Goal: Task Accomplishment & Management: Complete application form

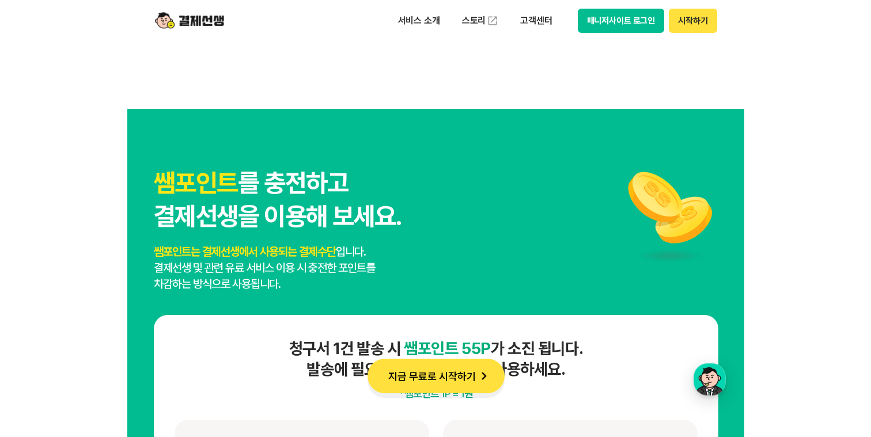
scroll to position [5798, 0]
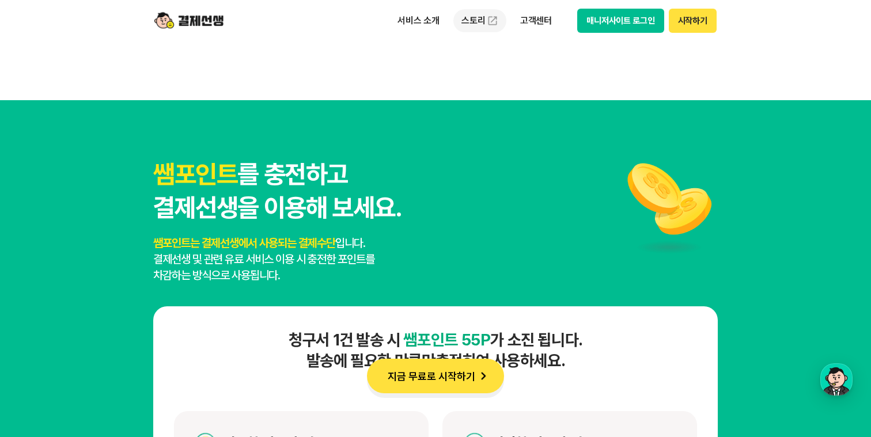
click at [472, 23] on link "스토리" at bounding box center [480, 20] width 53 height 23
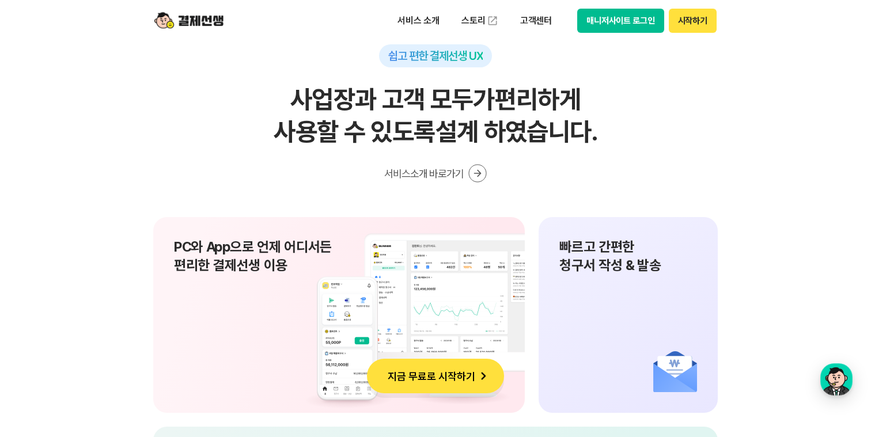
scroll to position [7512, 0]
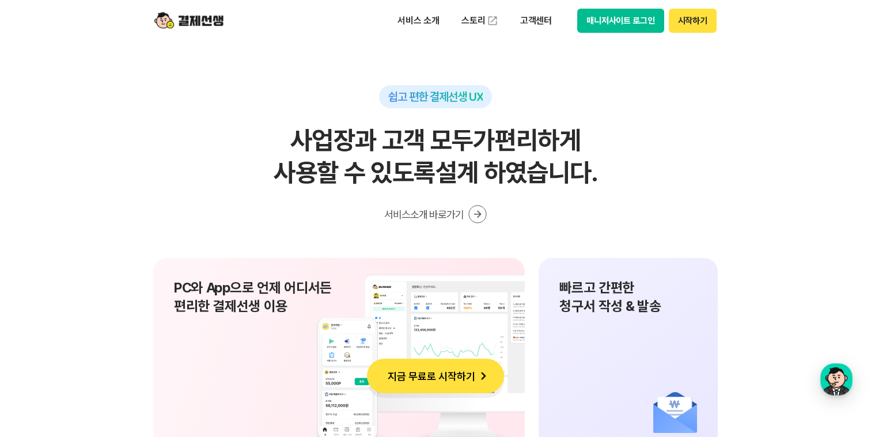
click at [481, 217] on icon at bounding box center [478, 214] width 18 height 18
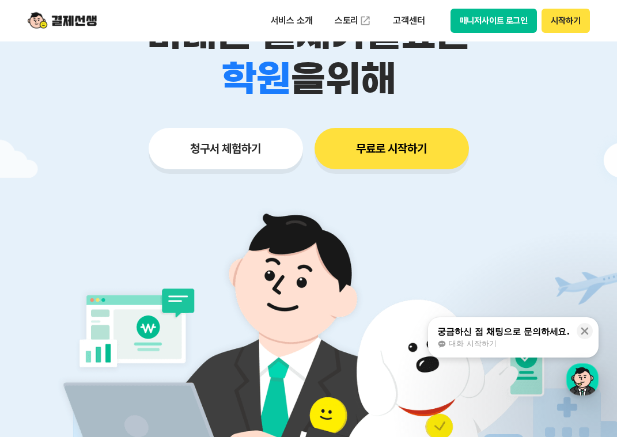
scroll to position [158, 0]
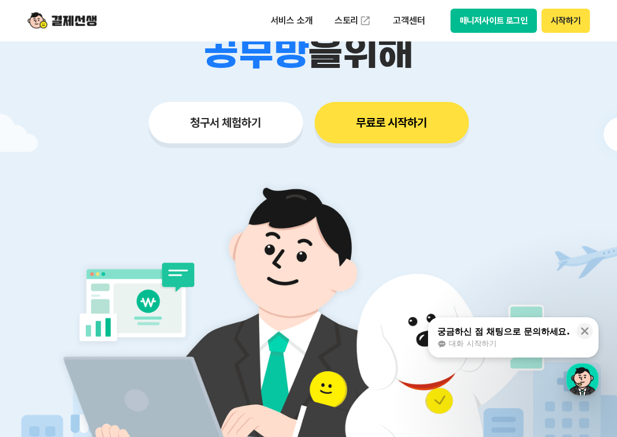
click at [253, 133] on button "청구서 체험하기" at bounding box center [226, 122] width 154 height 41
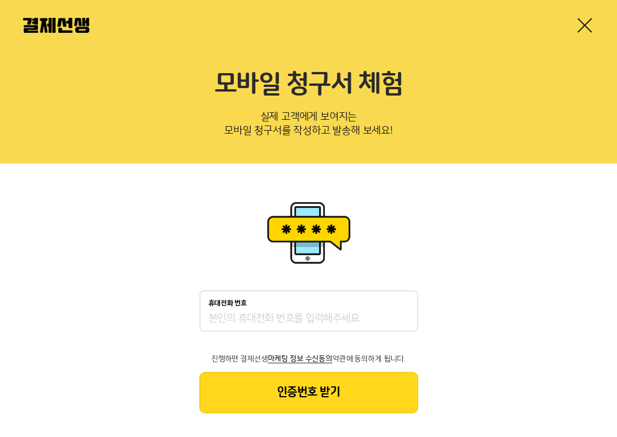
click at [296, 306] on div "휴대전화 번호" at bounding box center [309, 304] width 201 height 8
click at [296, 312] on input "휴대전화 번호" at bounding box center [309, 319] width 201 height 14
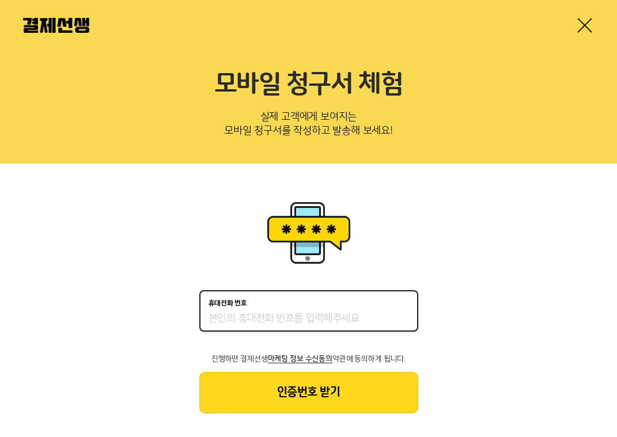
click at [296, 314] on input "휴대전화 번호" at bounding box center [309, 319] width 201 height 14
type input "01088258267"
click at [303, 383] on button "인증번호 받기" at bounding box center [308, 392] width 219 height 41
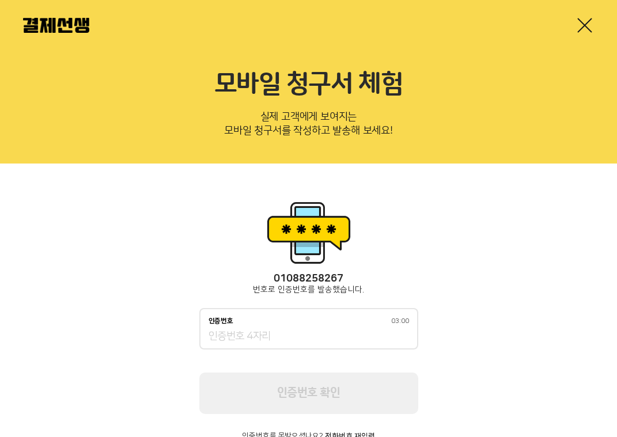
click at [344, 325] on div "인증번호 03:00" at bounding box center [308, 328] width 219 height 41
click at [326, 340] on input "인증번호 02:59" at bounding box center [309, 337] width 201 height 14
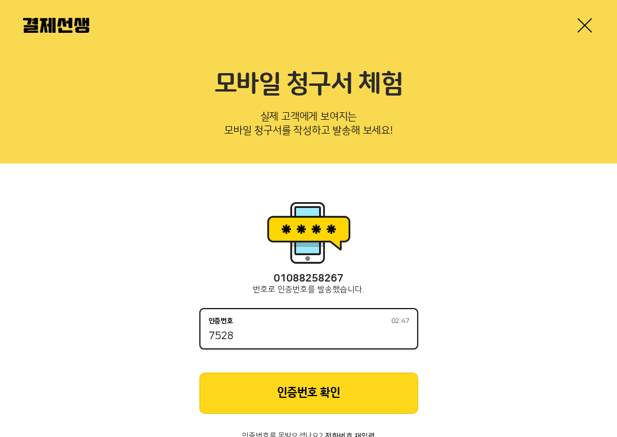
type input "7528"
click at [351, 397] on button "인증번호 확인" at bounding box center [308, 393] width 219 height 41
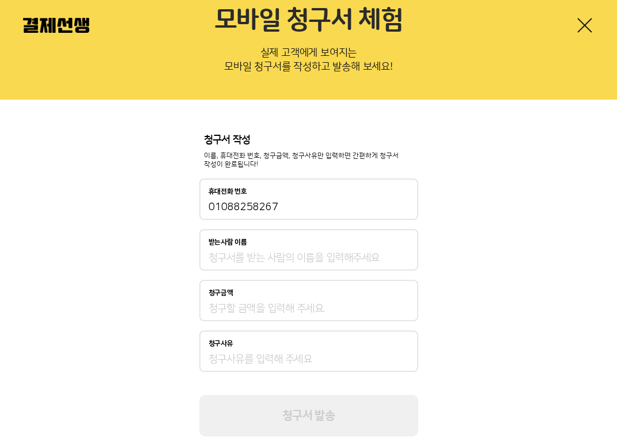
scroll to position [65, 0]
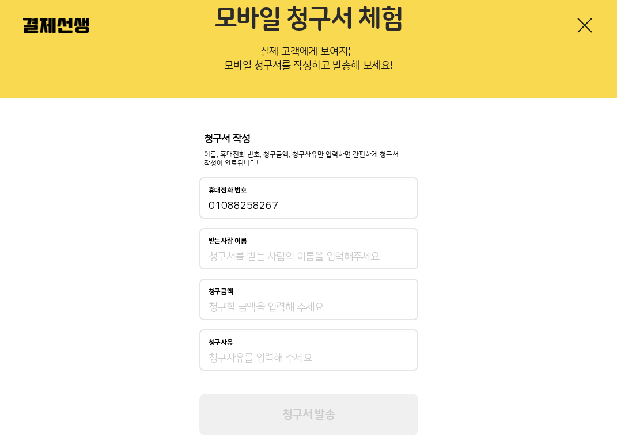
click at [334, 267] on div "받는사람 이름" at bounding box center [308, 248] width 219 height 41
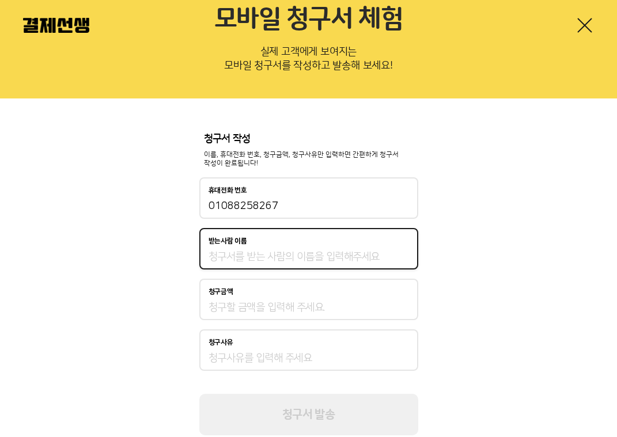
click at [341, 257] on input "받는사람 이름" at bounding box center [309, 257] width 201 height 14
type input "ㅇ"
type input "이준원"
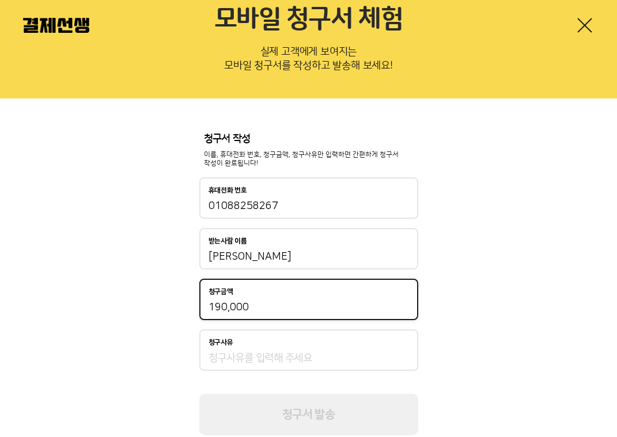
type input "190,000"
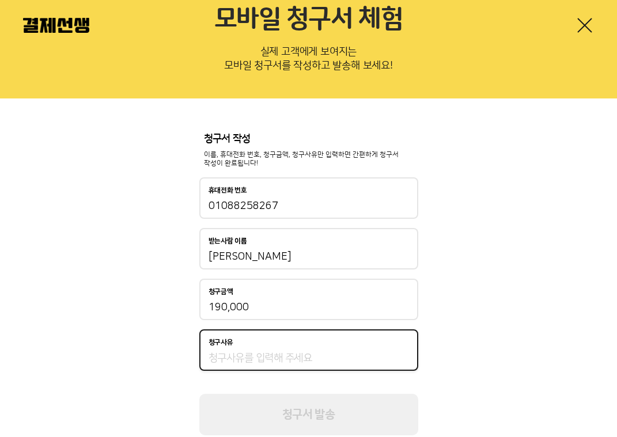
type input "ㅇ"
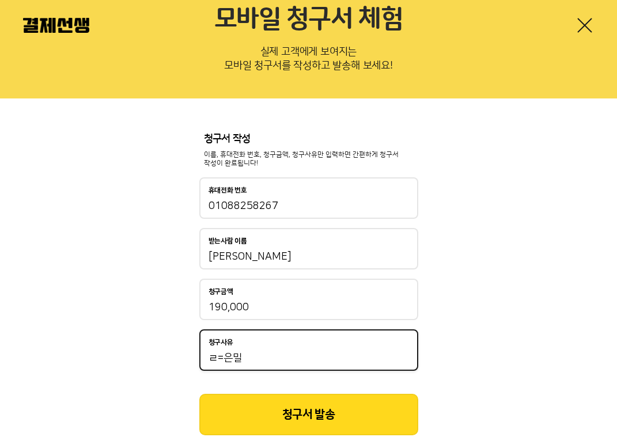
type input "ㄹ=은미"
type input "은밀한연구소 1년권"
click at [334, 409] on button "청구서 발송" at bounding box center [308, 414] width 219 height 41
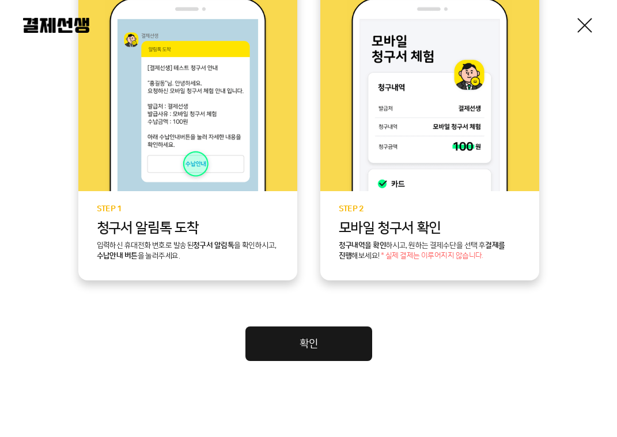
scroll to position [308, 0]
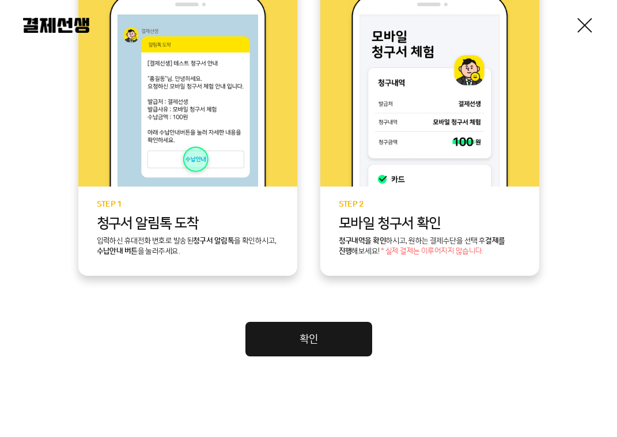
click at [305, 350] on link "확인" at bounding box center [309, 339] width 127 height 35
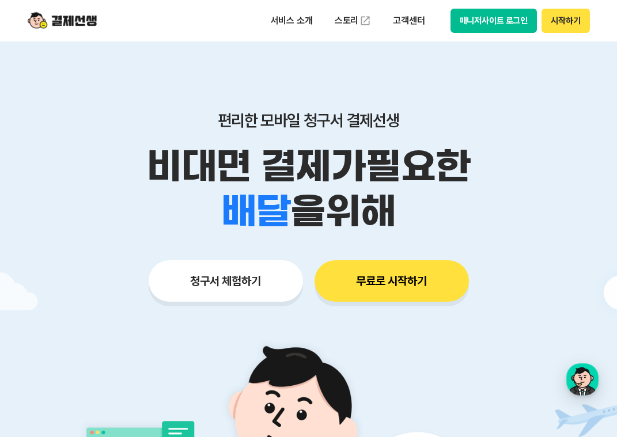
click at [368, 274] on button "무료로 시작하기" at bounding box center [392, 281] width 154 height 41
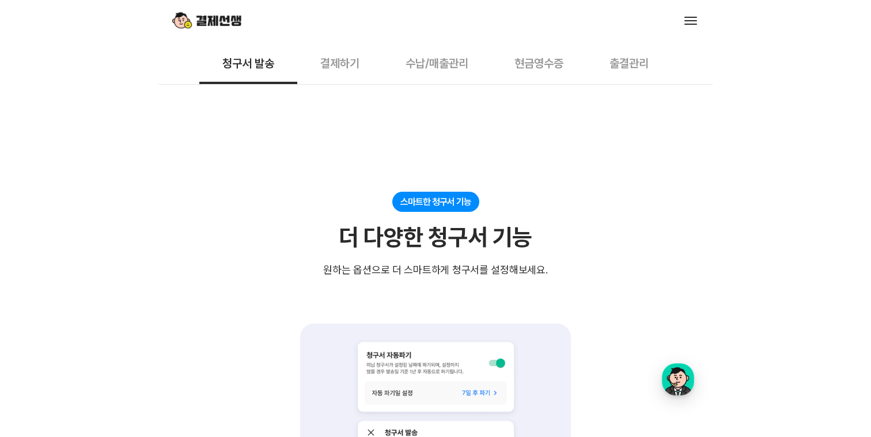
scroll to position [1605, 0]
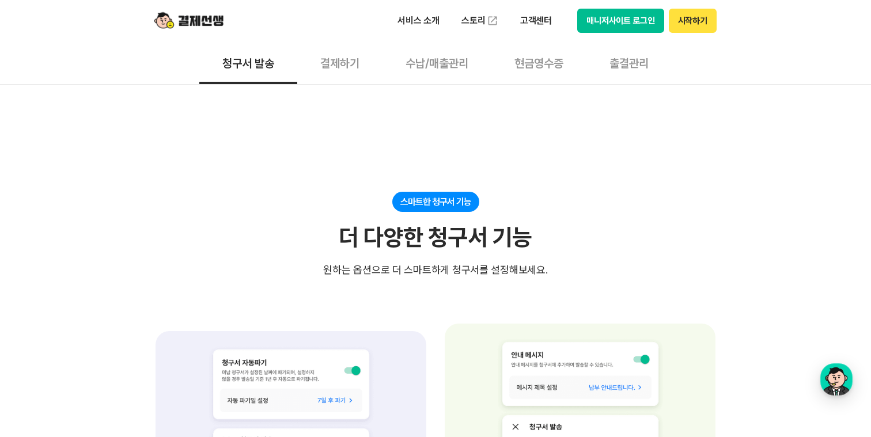
click at [423, 55] on button "수납/매출관리" at bounding box center [437, 62] width 109 height 43
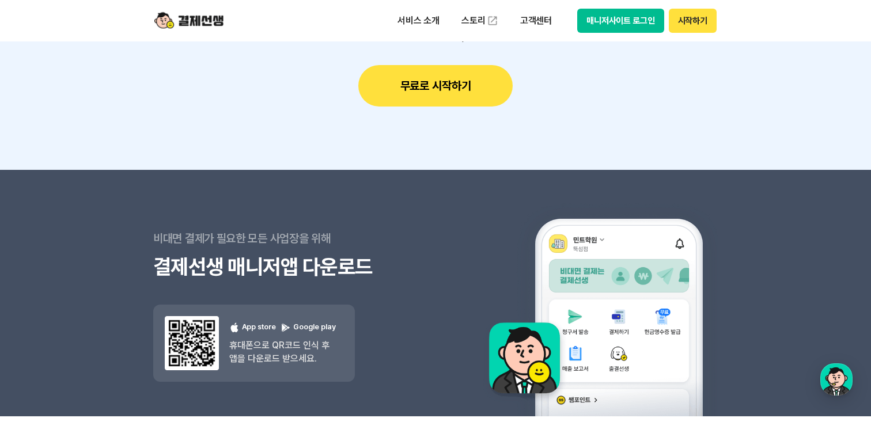
scroll to position [1954, 0]
click at [481, 101] on button "무료로 시작하기" at bounding box center [435, 85] width 154 height 41
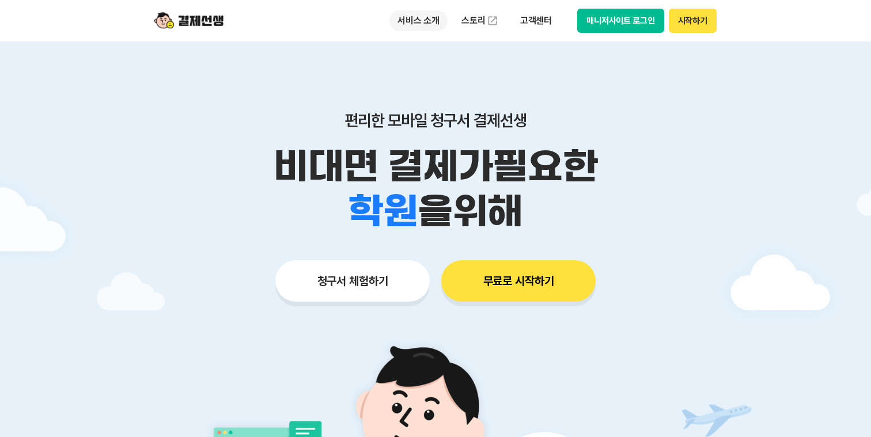
click at [427, 18] on p "서비스 소개" at bounding box center [419, 20] width 58 height 21
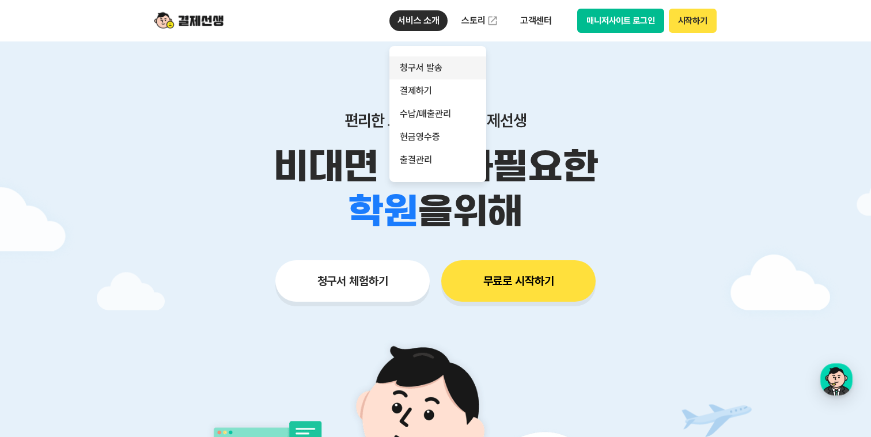
click at [444, 63] on link "청구서 발송" at bounding box center [438, 67] width 97 height 23
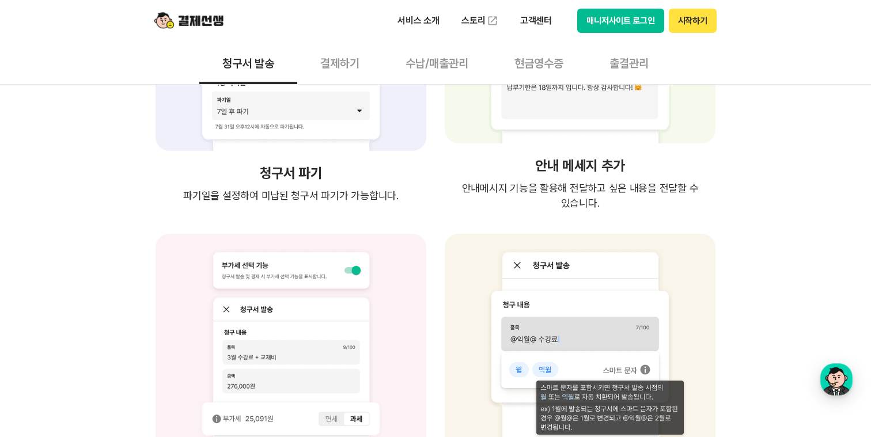
scroll to position [2124, 0]
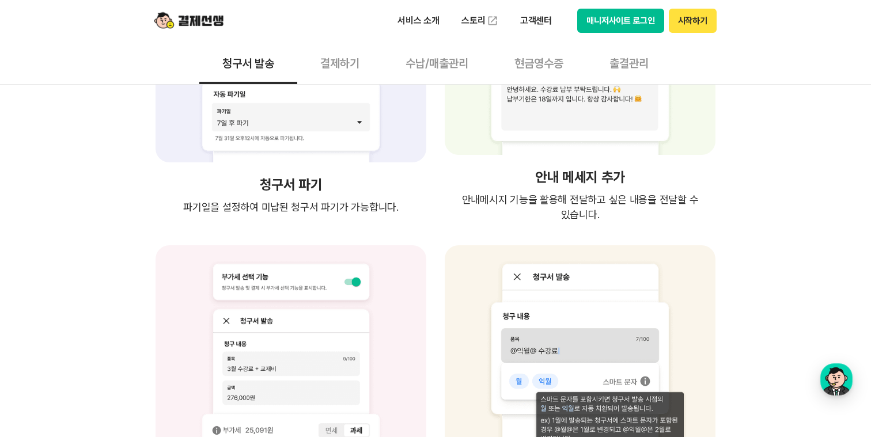
click at [334, 58] on button "결제하기" at bounding box center [339, 62] width 85 height 43
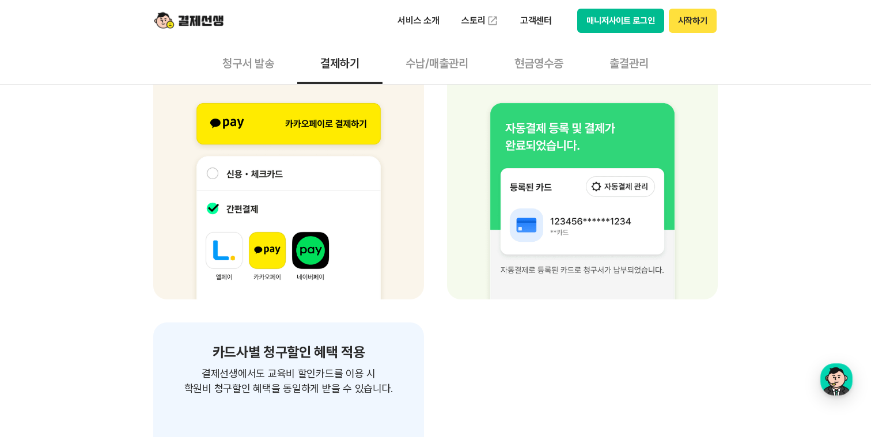
scroll to position [1655, 0]
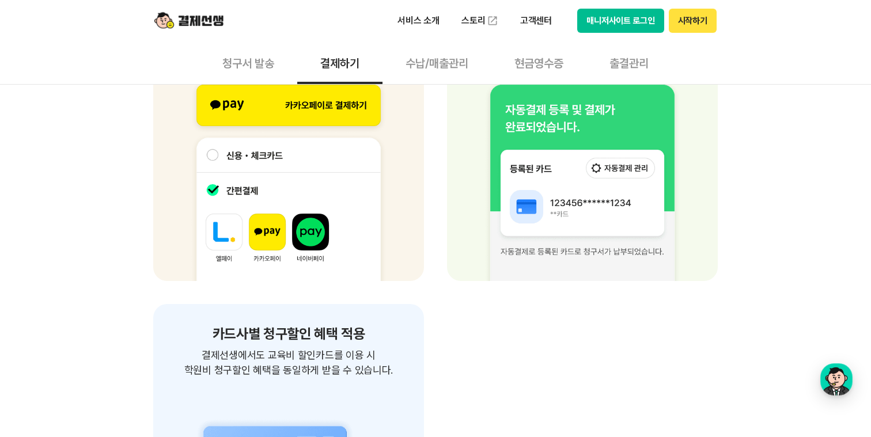
click at [440, 65] on button "수납/매출관리" at bounding box center [437, 62] width 109 height 43
